Goal: Navigation & Orientation: Find specific page/section

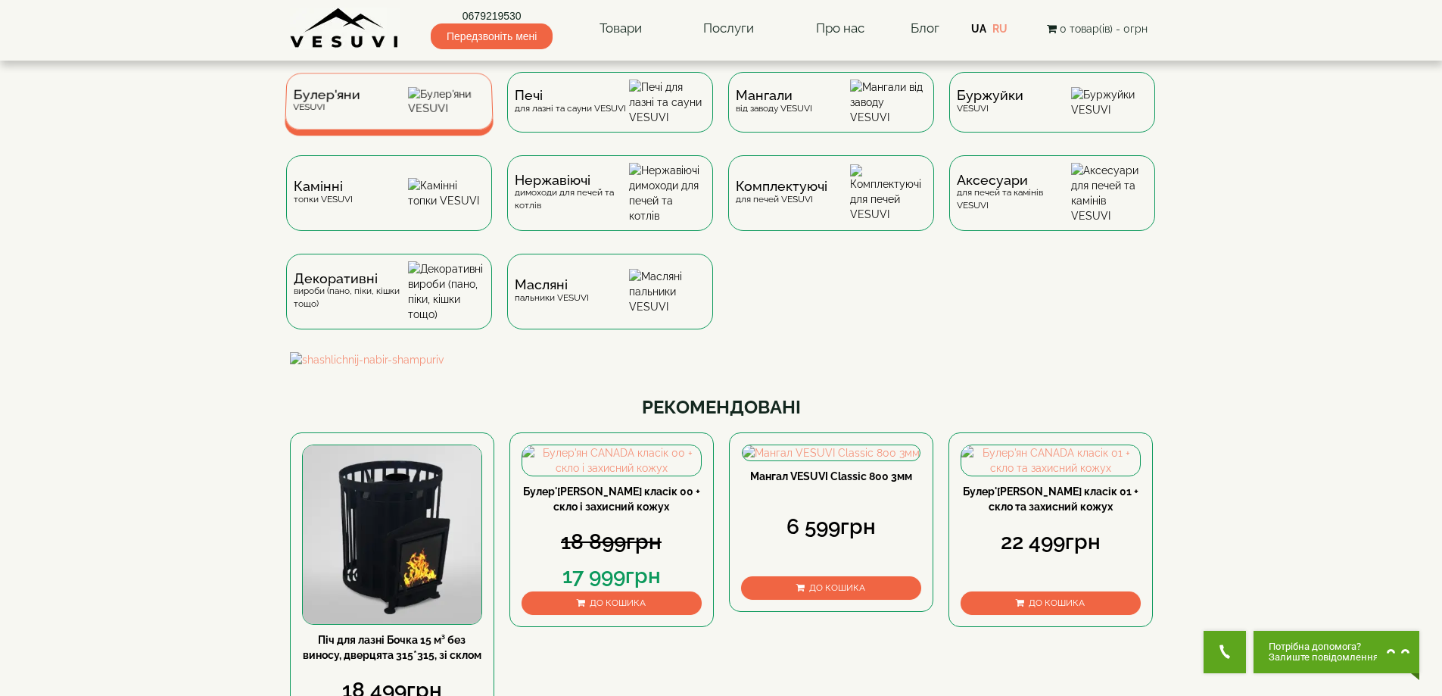
click at [391, 123] on div "Булер'яни VESUVI" at bounding box center [389, 101] width 209 height 57
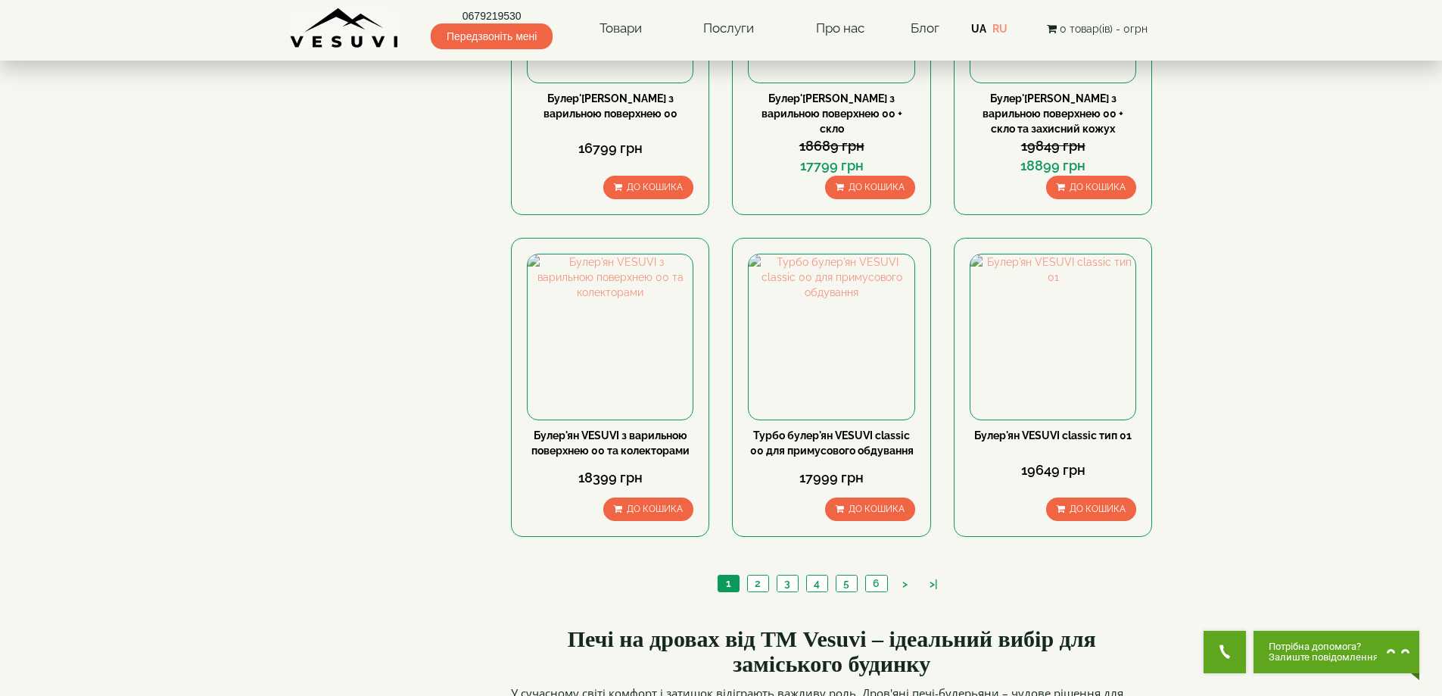
scroll to position [1590, 0]
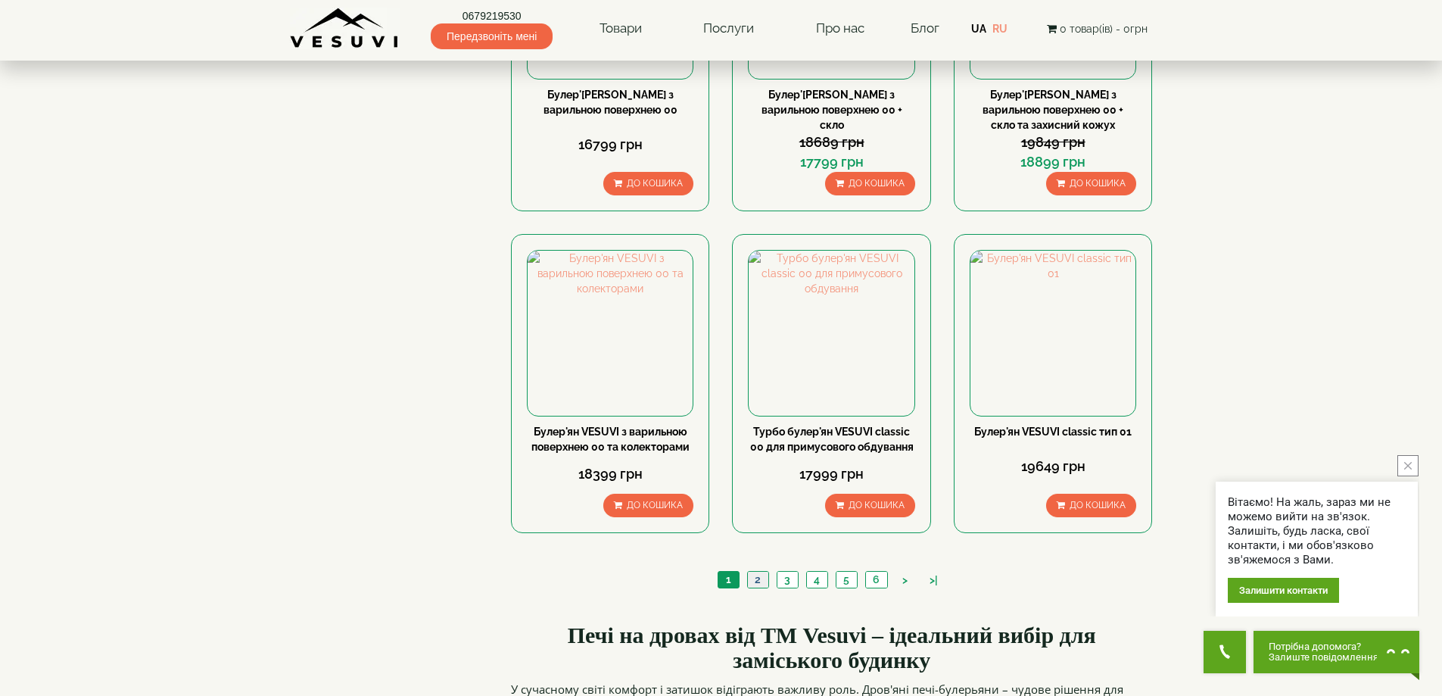
click at [757, 571] on link "2" at bounding box center [757, 579] width 21 height 16
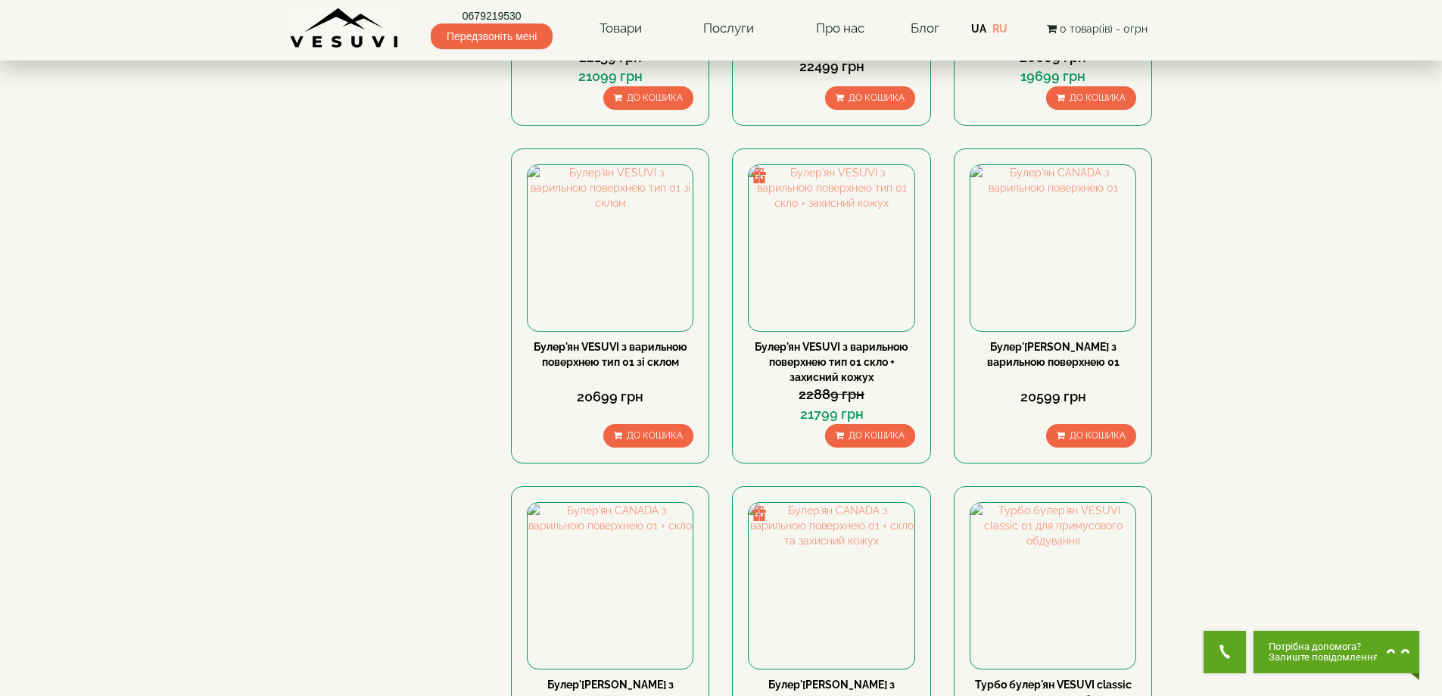
scroll to position [984, 0]
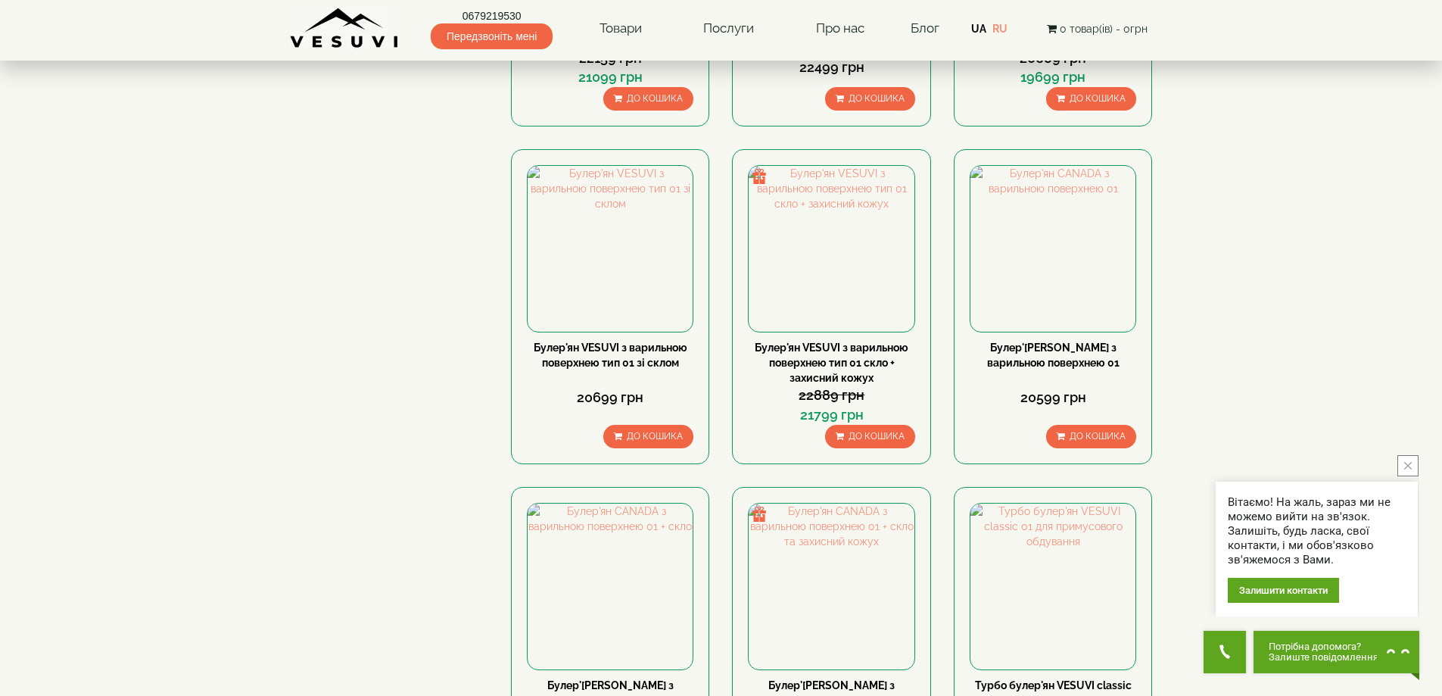
click at [1408, 469] on button "close button" at bounding box center [1407, 465] width 21 height 21
